Goal: Navigation & Orientation: Find specific page/section

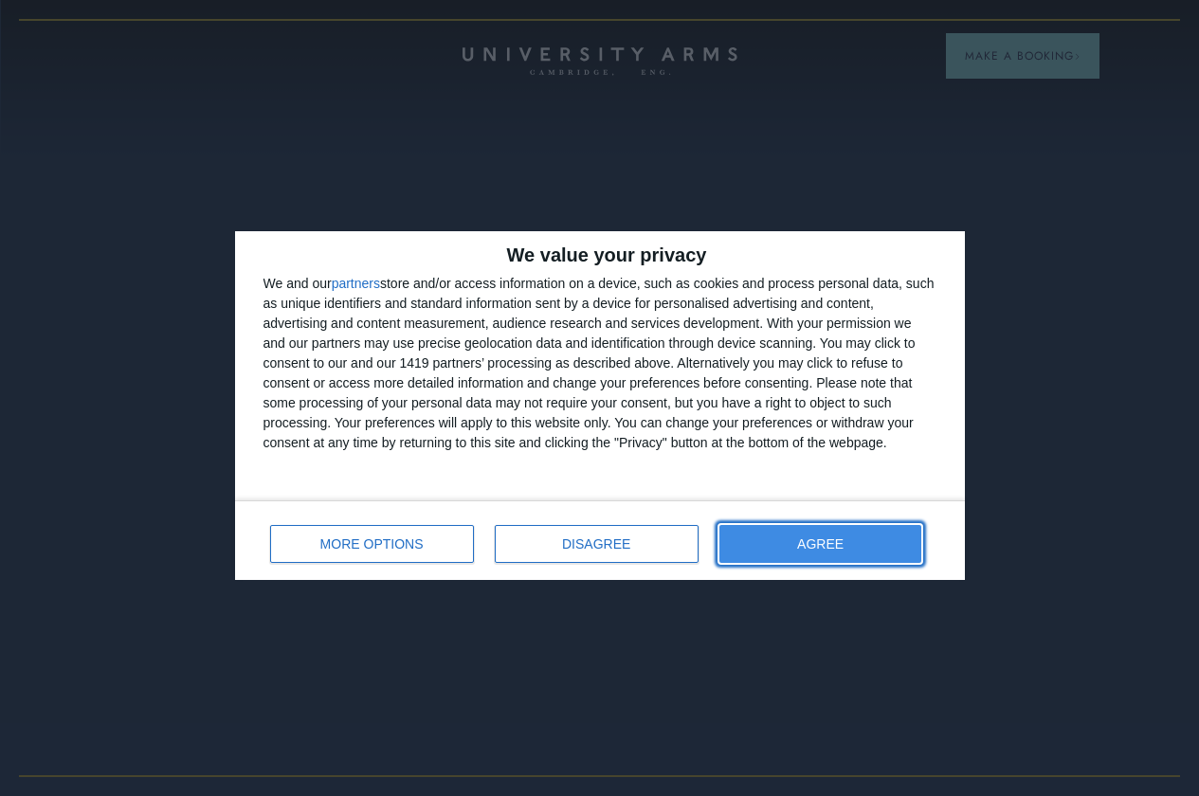
click at [843, 536] on button "AGREE" at bounding box center [821, 544] width 203 height 38
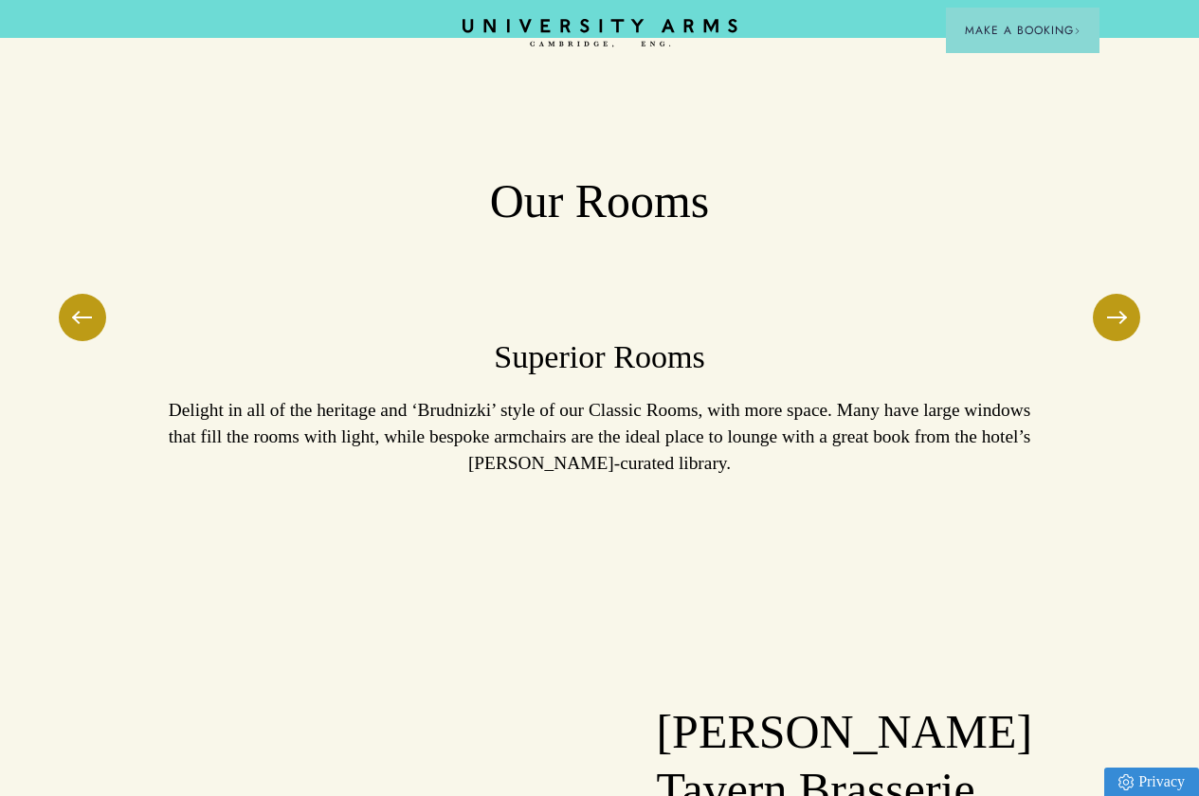
scroll to position [1517, 0]
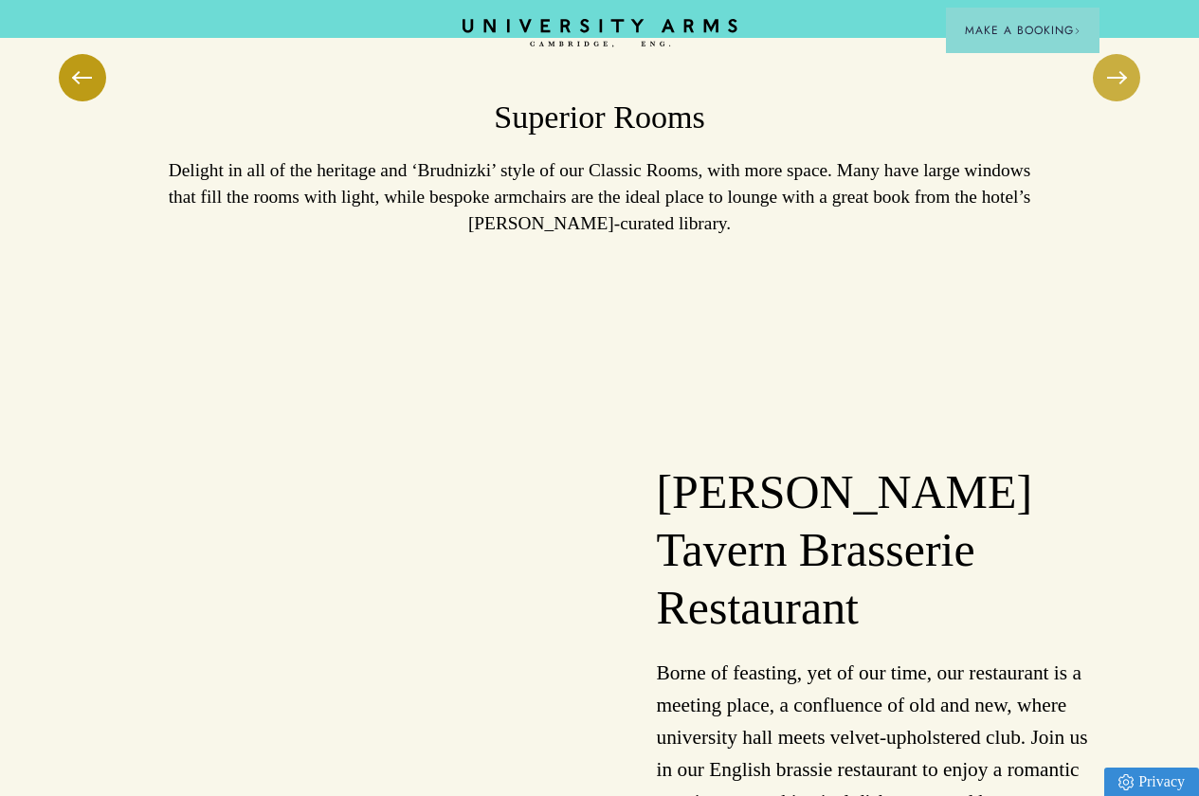
click at [1115, 101] on button at bounding box center [1116, 77] width 47 height 47
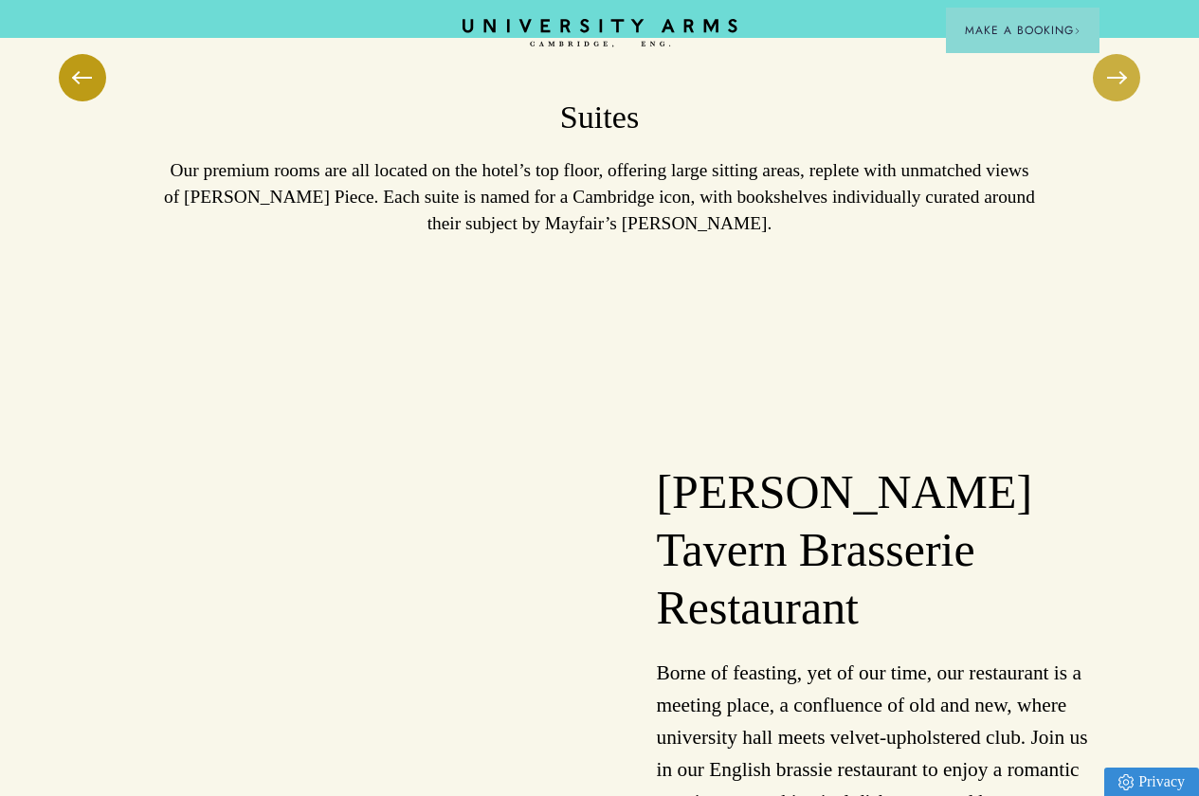
click at [1115, 101] on button at bounding box center [1116, 77] width 47 height 47
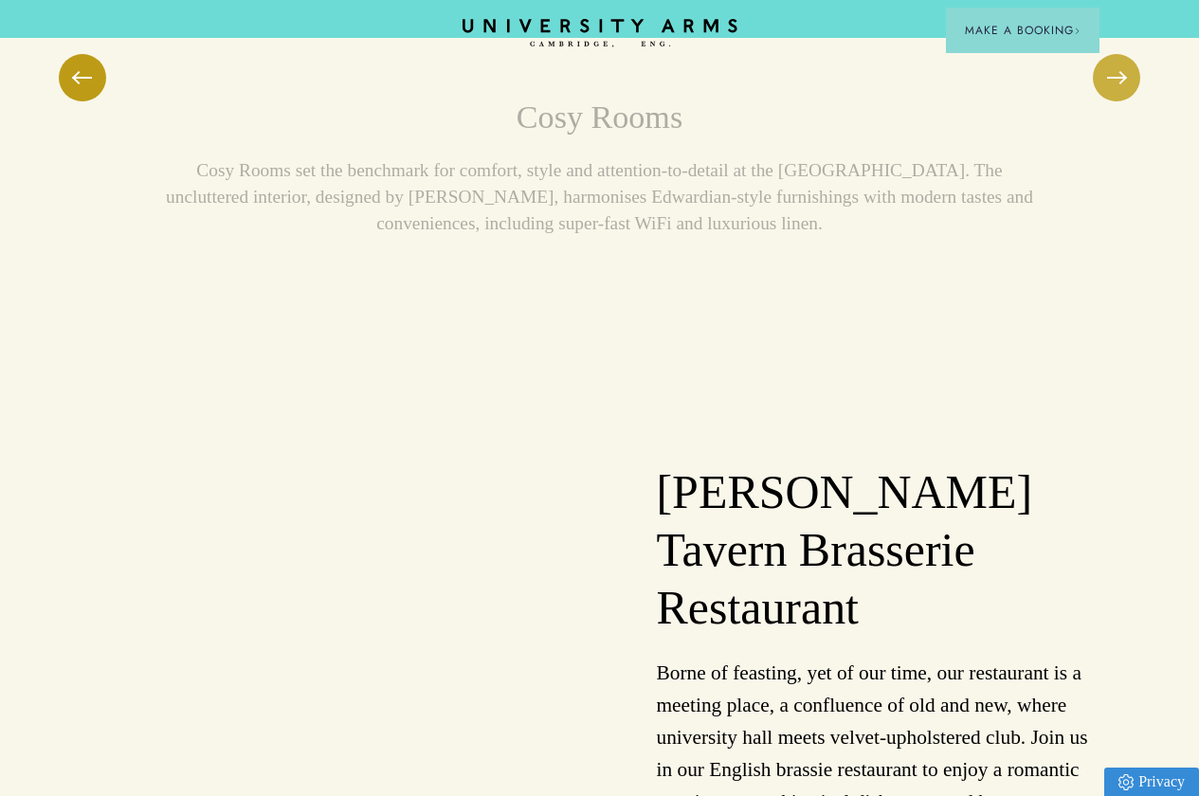
click at [1115, 101] on button at bounding box center [1116, 77] width 47 height 47
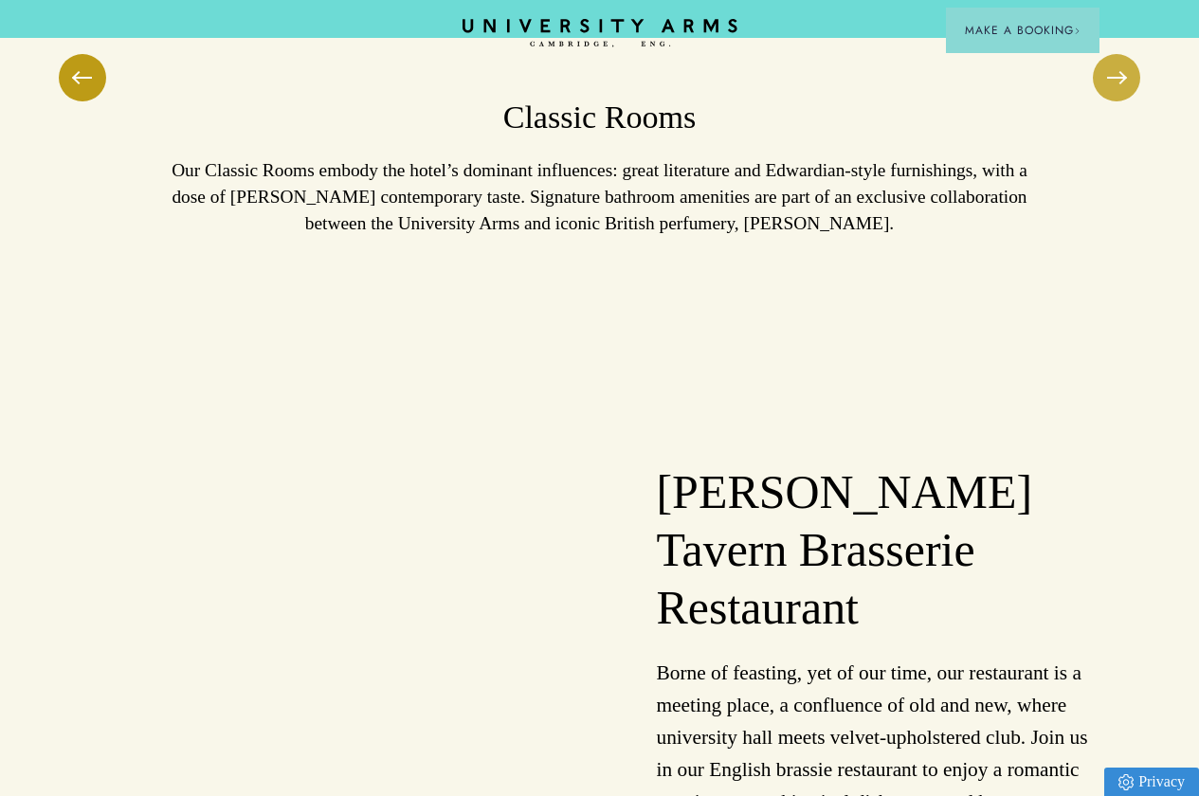
click at [1115, 101] on button at bounding box center [1116, 77] width 47 height 47
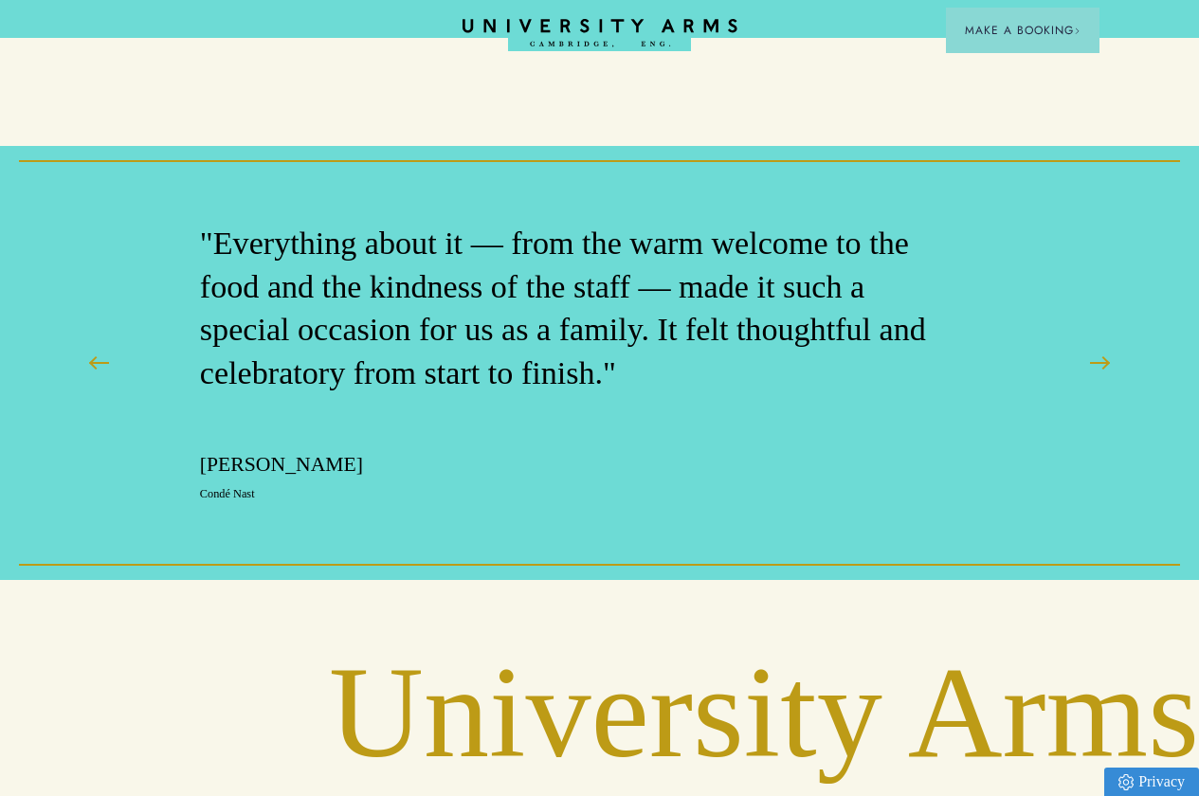
scroll to position [3982, 0]
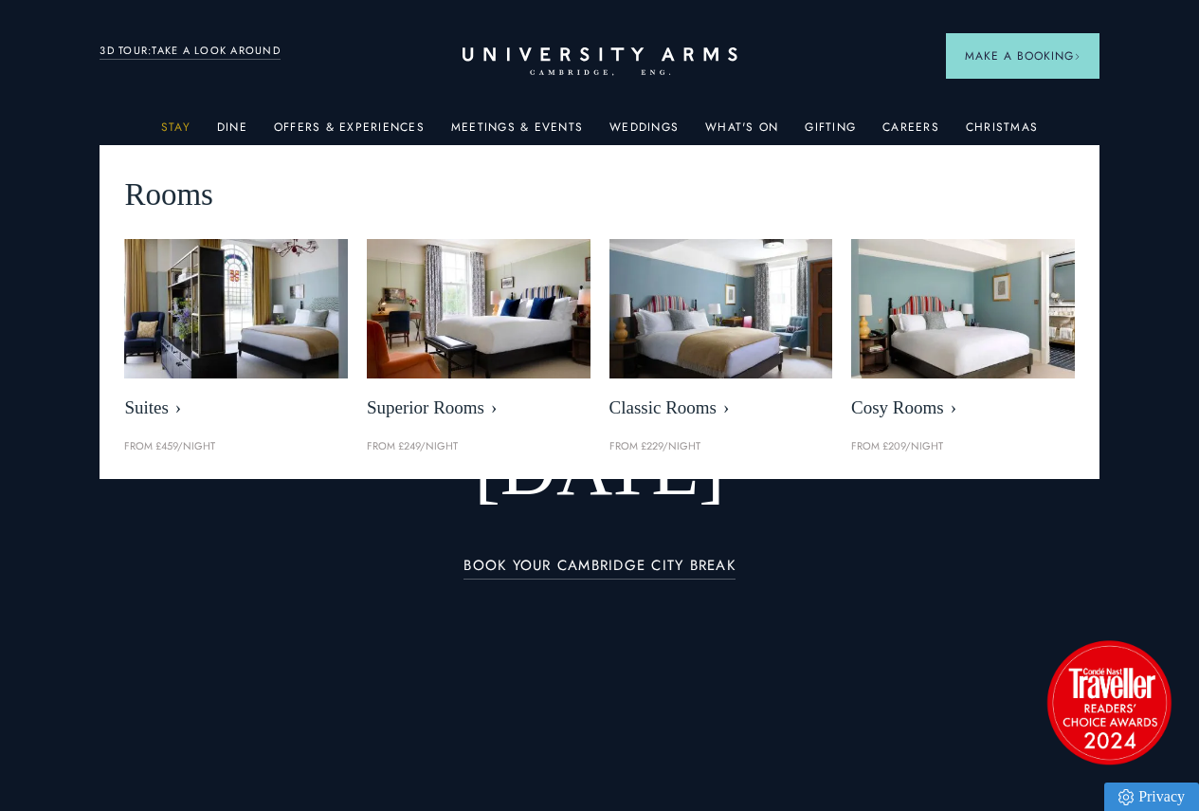
click at [178, 133] on link "Stay" at bounding box center [175, 132] width 29 height 25
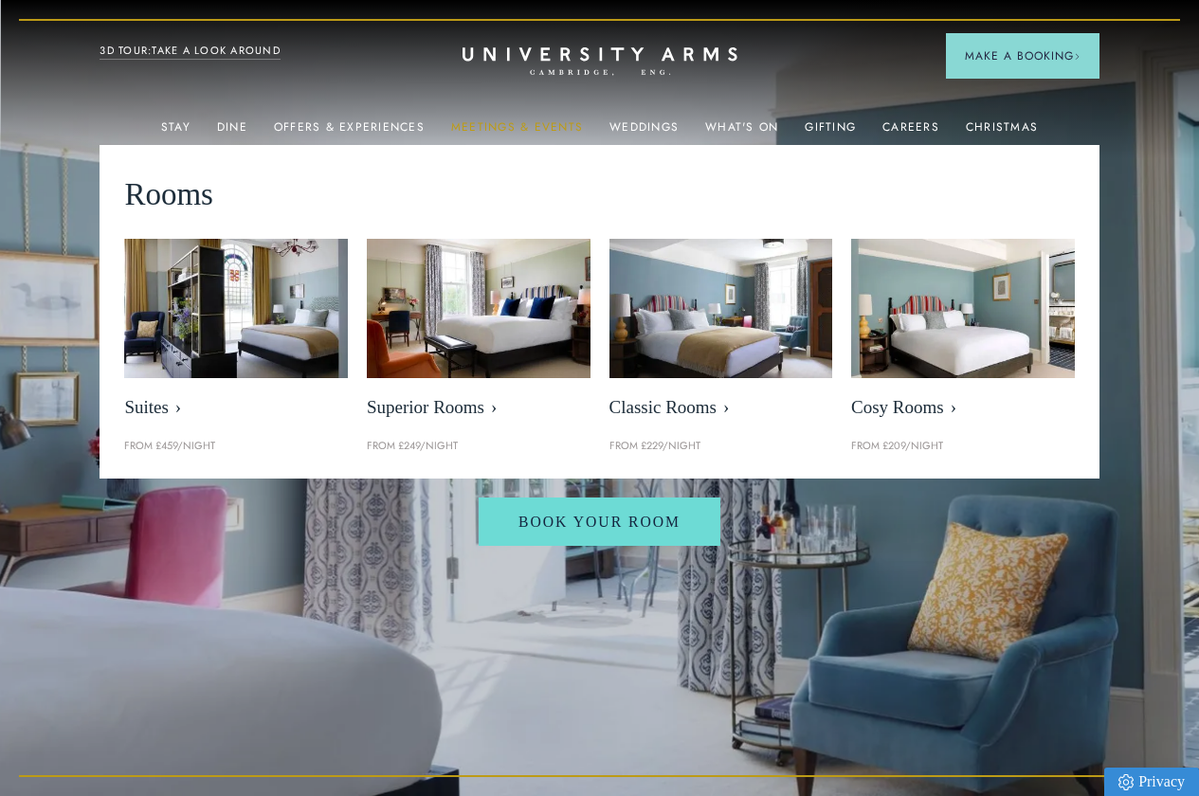
click at [515, 129] on link "Meetings & Events" at bounding box center [517, 132] width 132 height 25
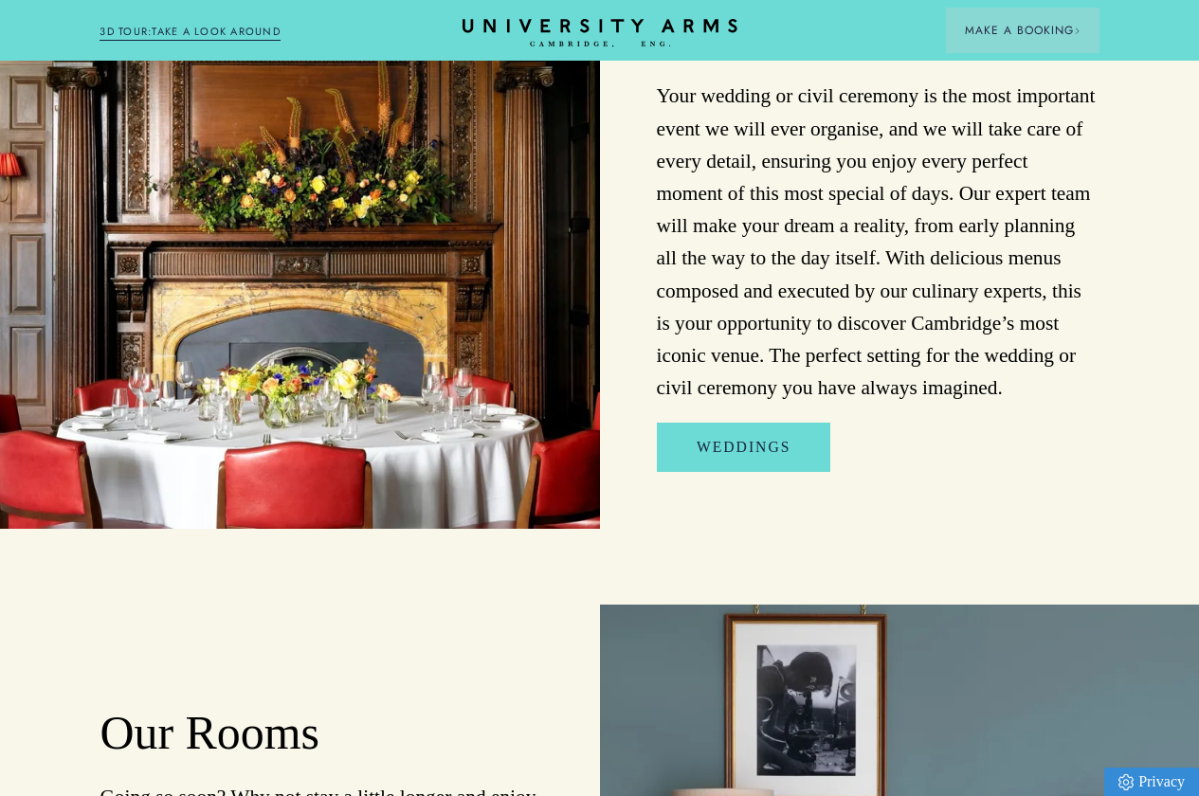
scroll to position [8723, 0]
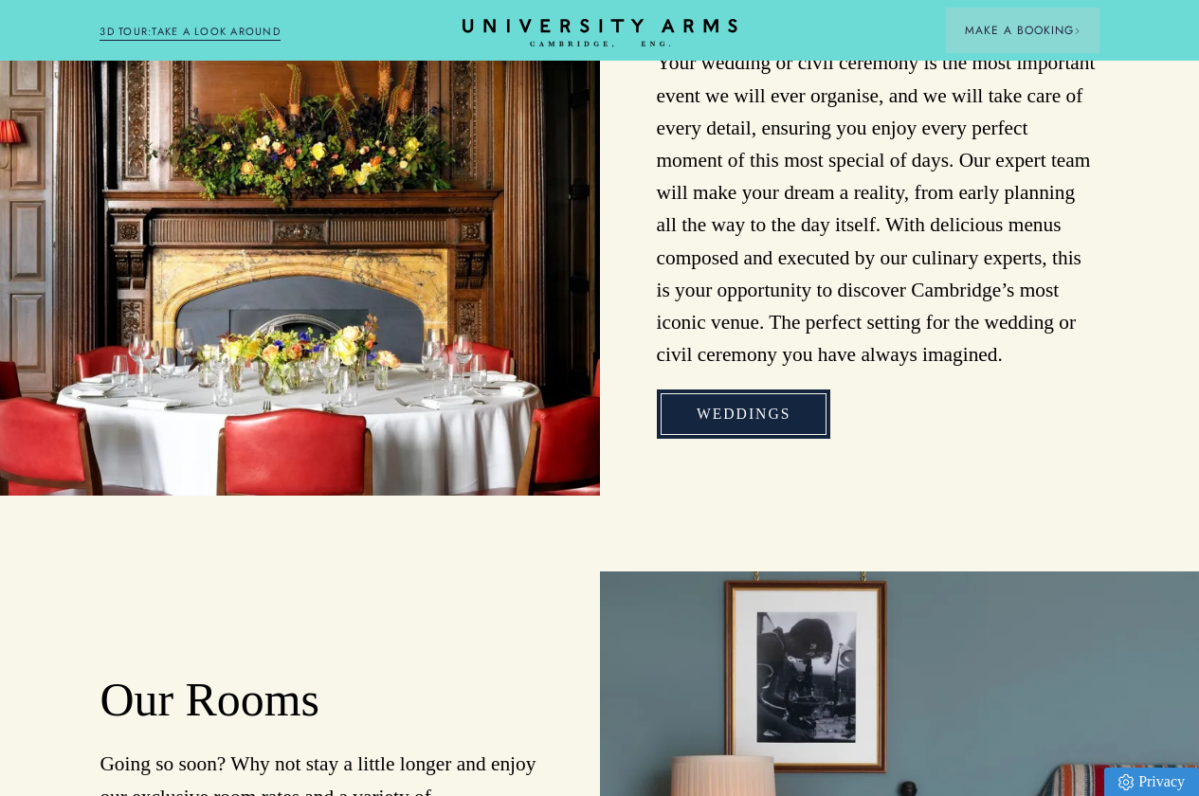
click at [739, 438] on link "Weddings" at bounding box center [744, 414] width 174 height 48
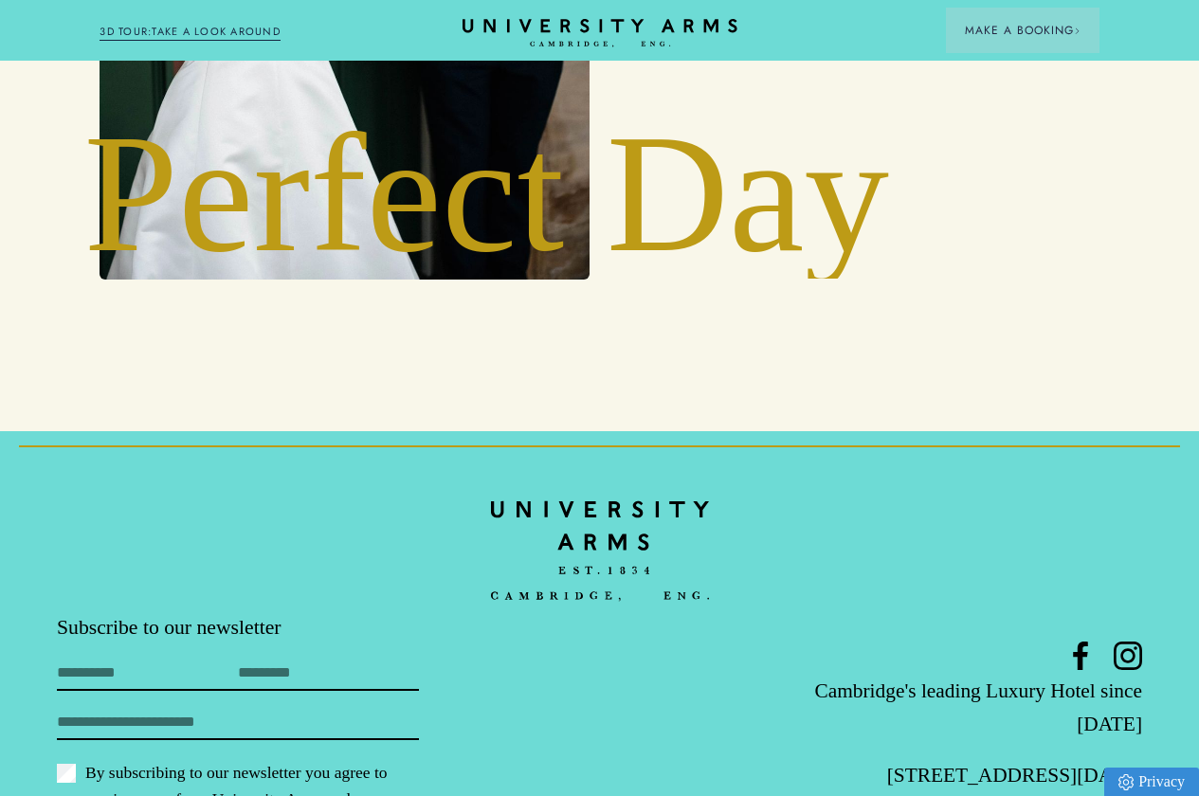
scroll to position [6046, 0]
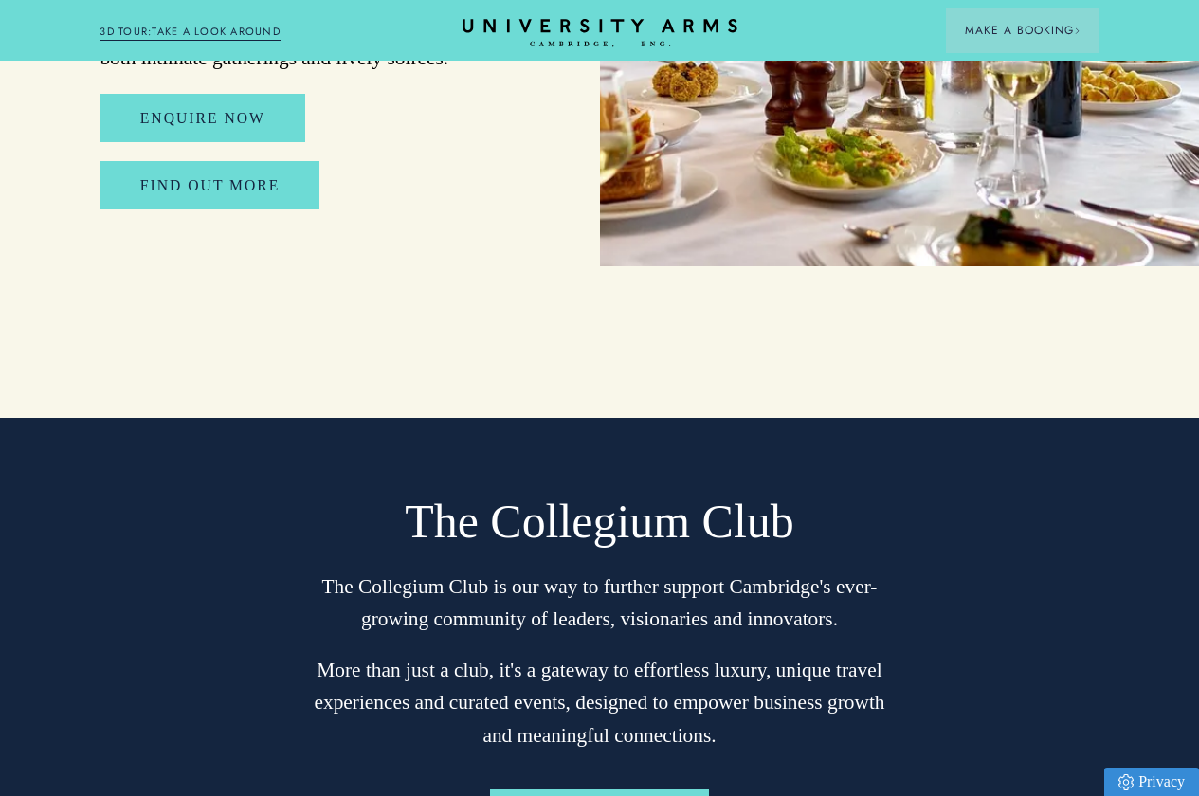
scroll to position [8723, 0]
